Goal: Navigation & Orientation: Find specific page/section

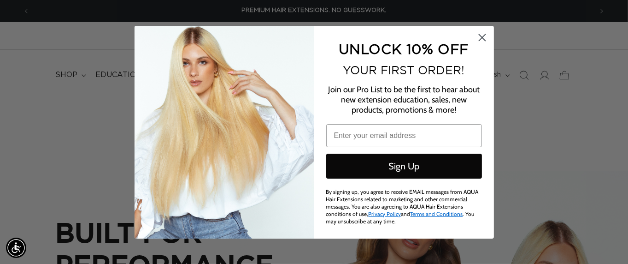
click at [482, 35] on circle "Close dialog" at bounding box center [481, 36] width 15 height 15
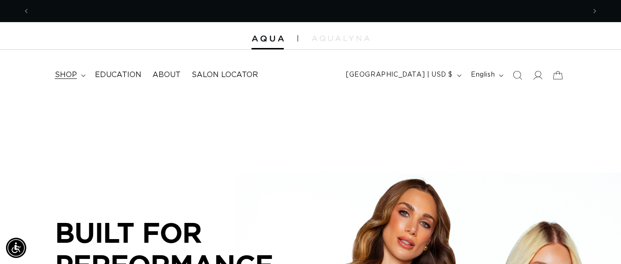
scroll to position [0, 556]
click at [66, 75] on span "shop" at bounding box center [66, 75] width 22 height 10
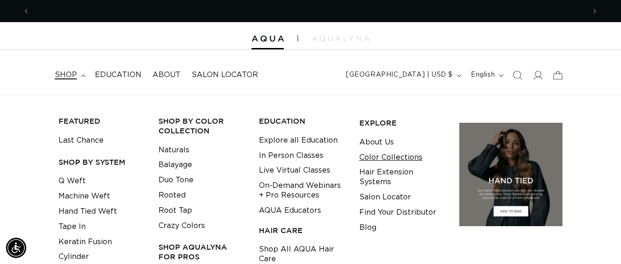
scroll to position [0, 1111]
click at [380, 158] on link "Color Collections" at bounding box center [390, 157] width 63 height 15
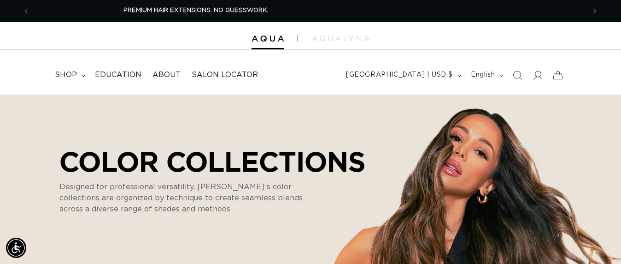
scroll to position [0, 229]
